Goal: Obtain resource: Download file/media

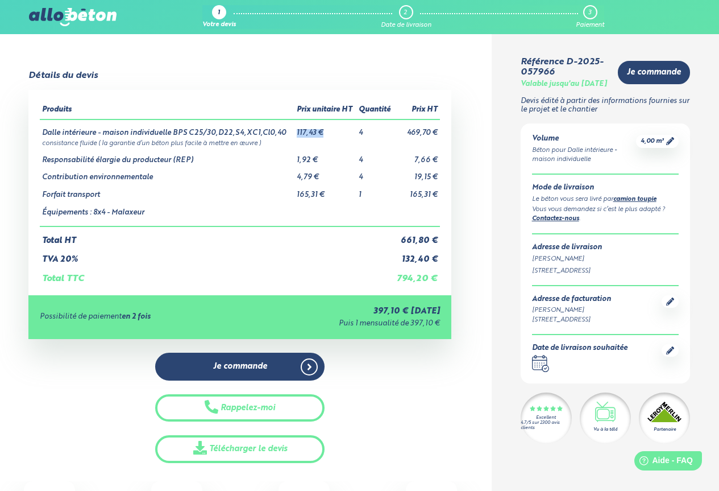
drag, startPoint x: 296, startPoint y: 135, endPoint x: 335, endPoint y: 134, distance: 39.2
click at [335, 134] on td "117,43 €" at bounding box center [325, 128] width 62 height 18
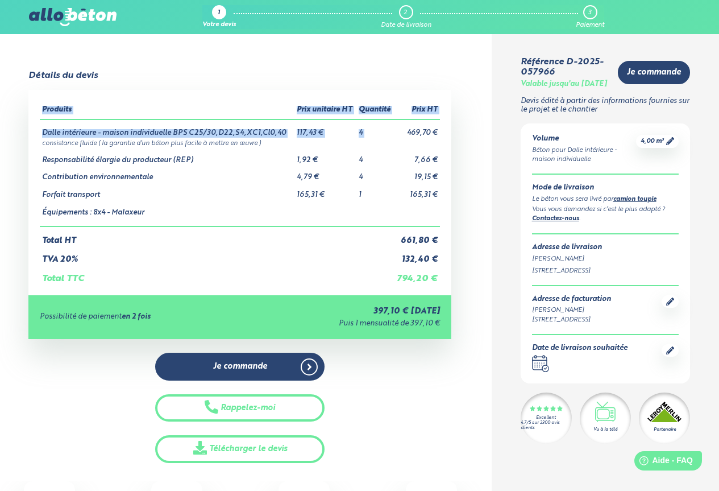
drag, startPoint x: 401, startPoint y: 132, endPoint x: 443, endPoint y: 134, distance: 42.7
click at [443, 134] on div "Produits Prix unitaire HT Quantité Prix HT Dalle intérieure - maison individuel…" at bounding box center [239, 192] width 423 height 205
click at [313, 157] on td "1,92 €" at bounding box center [325, 156] width 62 height 18
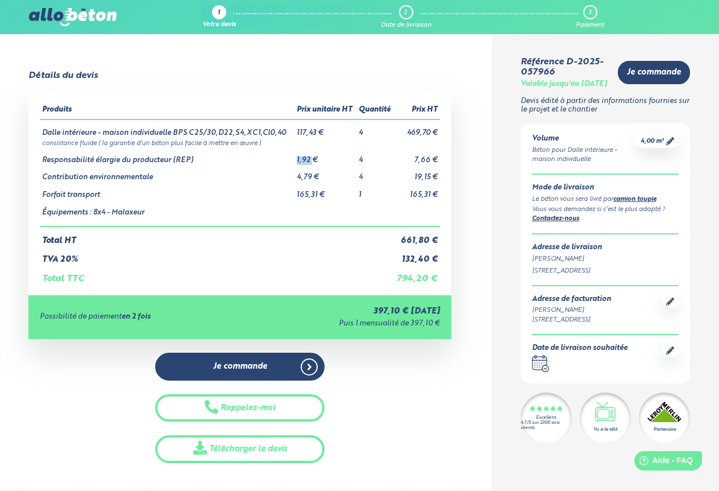
drag, startPoint x: 297, startPoint y: 162, endPoint x: 313, endPoint y: 161, distance: 15.9
click at [313, 161] on td "1,92 €" at bounding box center [325, 156] width 62 height 18
drag, startPoint x: 296, startPoint y: 172, endPoint x: 314, endPoint y: 172, distance: 18.2
click at [314, 172] on td "4,79 €" at bounding box center [325, 173] width 62 height 18
drag, startPoint x: 300, startPoint y: 160, endPoint x: 314, endPoint y: 162, distance: 14.3
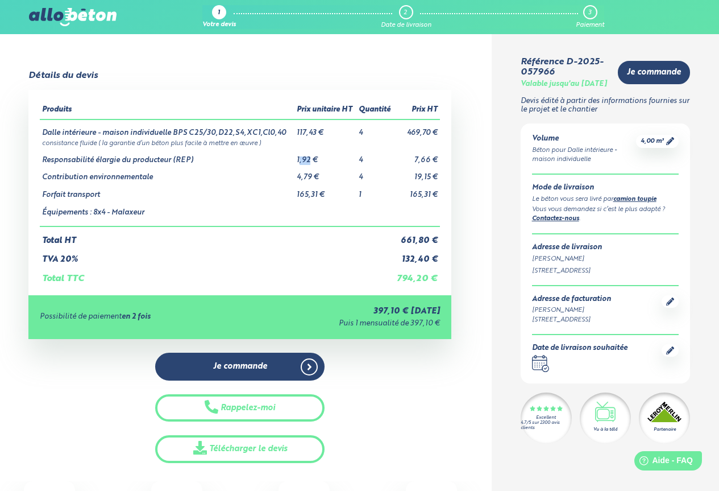
click at [314, 162] on td "1,92 €" at bounding box center [325, 156] width 62 height 18
drag, startPoint x: 303, startPoint y: 176, endPoint x: 319, endPoint y: 175, distance: 16.5
click at [319, 175] on td "4,79 €" at bounding box center [325, 173] width 62 height 18
drag, startPoint x: 310, startPoint y: 189, endPoint x: 377, endPoint y: 189, distance: 66.5
click at [344, 189] on td "165,31 €" at bounding box center [325, 191] width 62 height 18
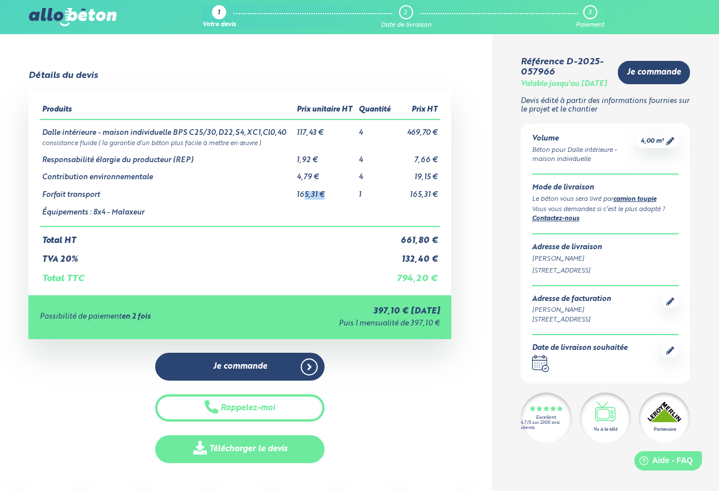
click at [245, 444] on link "Télécharger le devis" at bounding box center [239, 449] width 169 height 28
